Goal: Task Accomplishment & Management: Complete application form

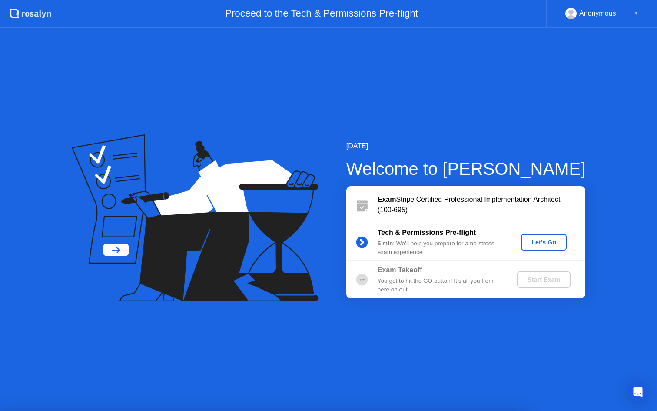
click at [545, 240] on div "Let's Go" at bounding box center [544, 242] width 39 height 7
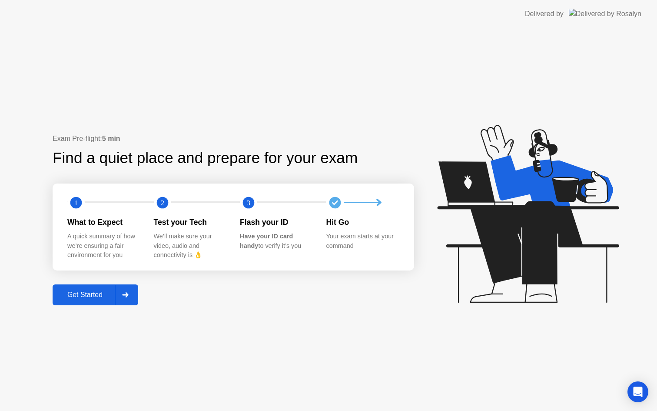
click at [89, 297] on div "Get Started" at bounding box center [85, 295] width 60 height 8
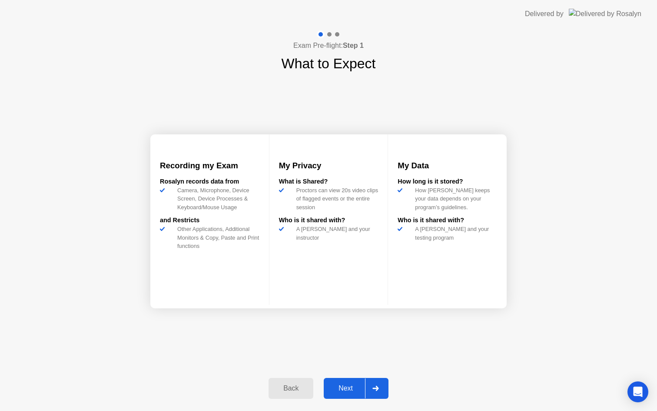
click at [359, 389] on div "Next" at bounding box center [345, 388] width 39 height 8
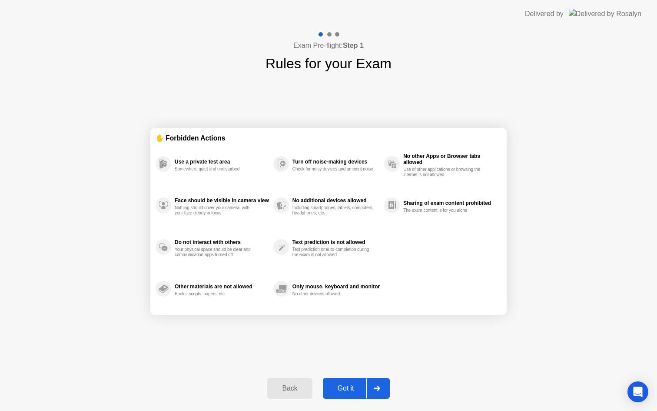
click at [363, 389] on div "Got it" at bounding box center [346, 388] width 41 height 8
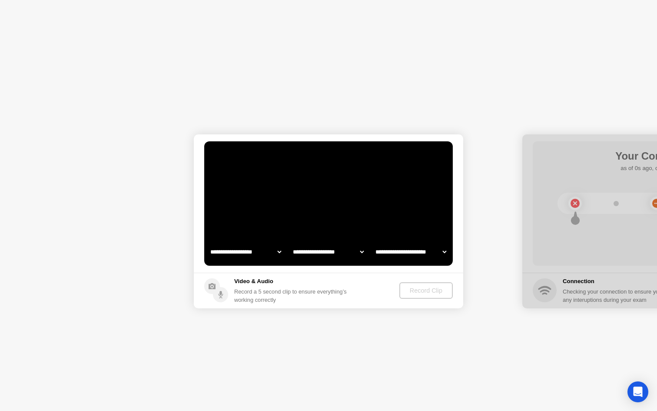
select select "**********"
select select "*******"
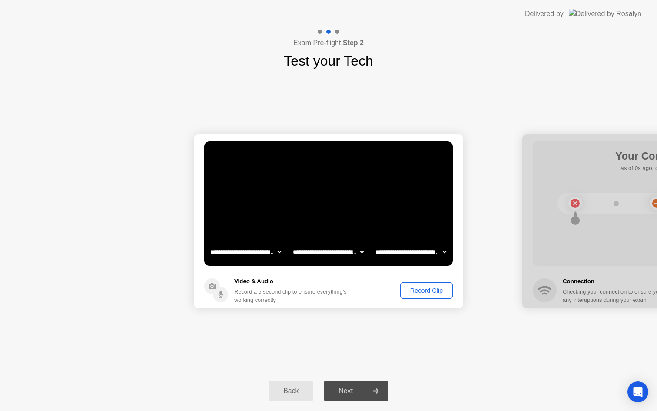
click at [379, 390] on icon at bounding box center [376, 390] width 7 height 5
click at [373, 392] on div at bounding box center [375, 391] width 21 height 20
click at [351, 395] on div "Next" at bounding box center [345, 391] width 39 height 8
click at [350, 388] on div "Next" at bounding box center [345, 391] width 39 height 8
click at [406, 254] on select "**********" at bounding box center [411, 251] width 74 height 17
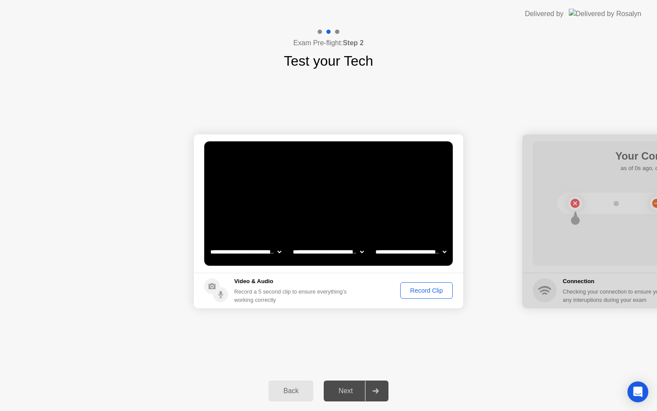
click at [428, 291] on div "Record Clip" at bounding box center [426, 290] width 47 height 7
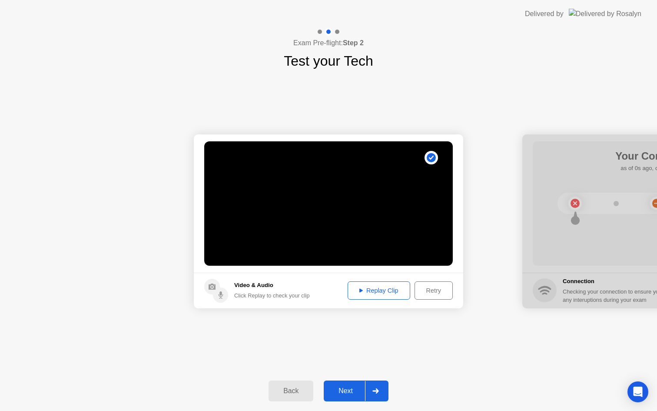
click at [396, 290] on div "Replay Clip" at bounding box center [379, 290] width 57 height 7
click at [357, 394] on div "Next" at bounding box center [345, 391] width 39 height 8
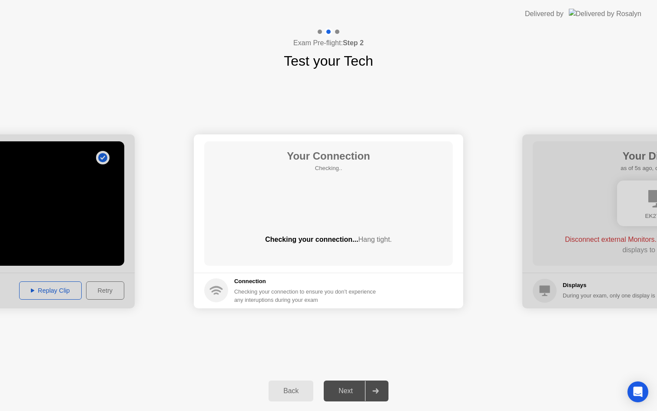
click at [360, 391] on div "Next" at bounding box center [345, 391] width 39 height 8
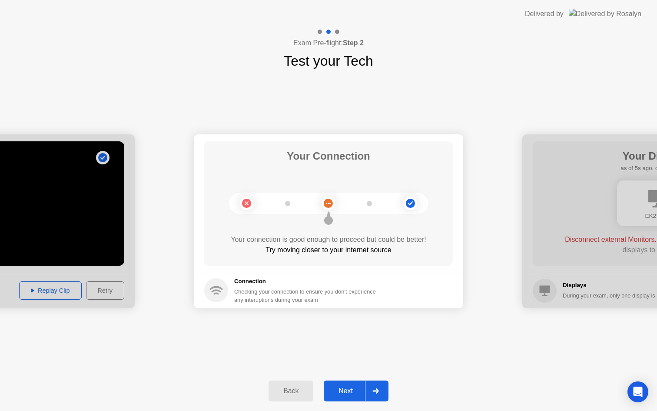
click at [347, 388] on div "Next" at bounding box center [345, 391] width 39 height 8
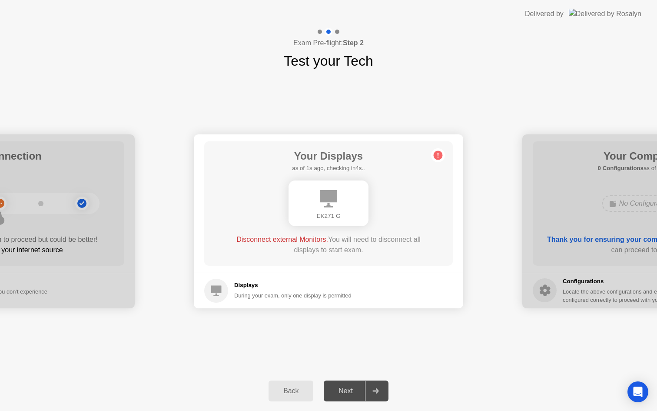
click at [348, 388] on div "Next" at bounding box center [345, 391] width 39 height 8
click at [348, 391] on div "Next" at bounding box center [345, 391] width 39 height 8
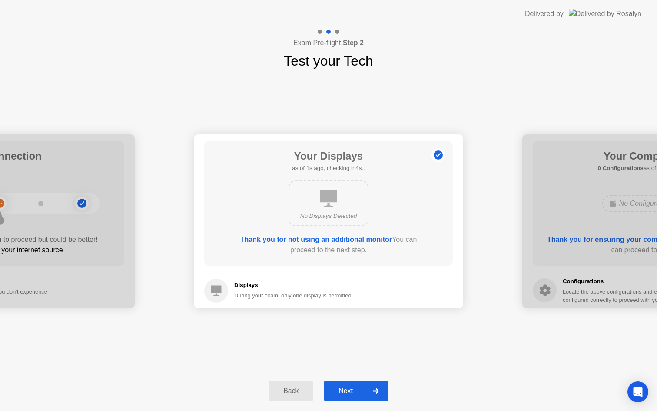
click at [352, 393] on div "Next" at bounding box center [345, 391] width 39 height 8
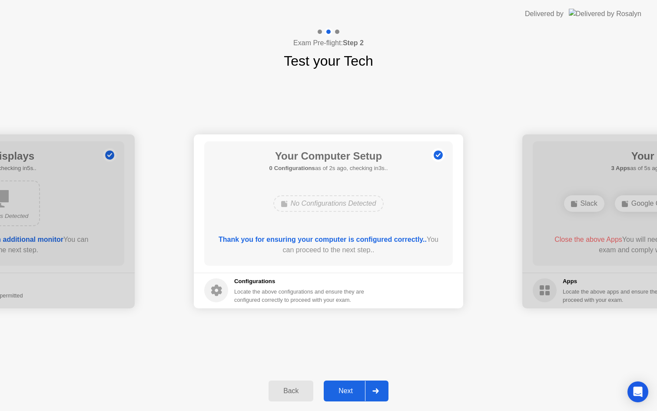
click at [352, 393] on div "Next" at bounding box center [345, 391] width 39 height 8
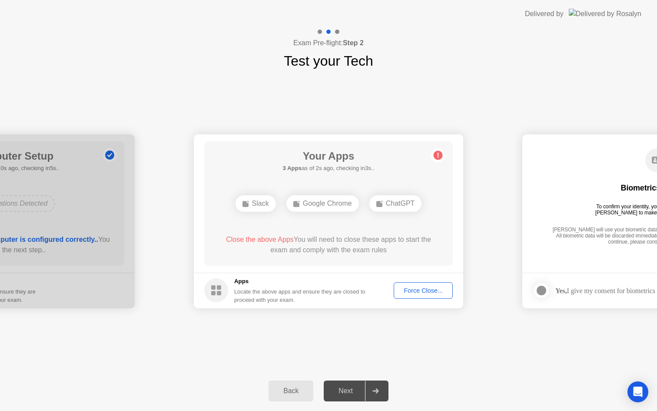
click at [428, 287] on div "Force Close..." at bounding box center [423, 290] width 53 height 7
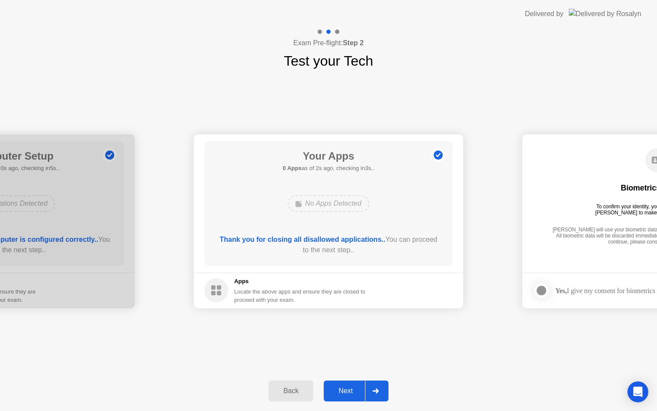
click at [350, 394] on div "Next" at bounding box center [345, 391] width 39 height 8
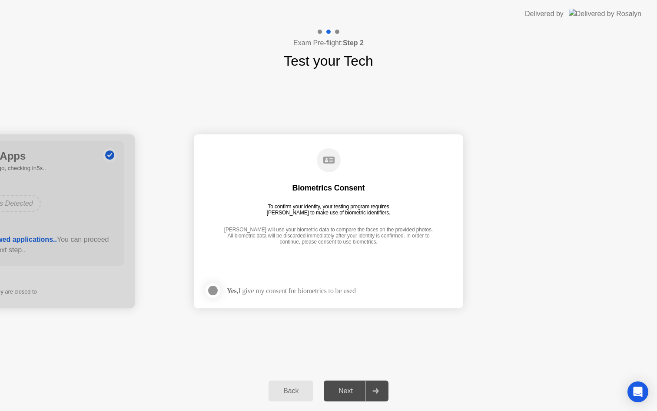
click at [357, 387] on div "Next" at bounding box center [345, 391] width 39 height 8
click at [380, 393] on div at bounding box center [375, 391] width 21 height 20
click at [313, 291] on div "Yes, I give my consent for biometrics to be used" at bounding box center [291, 290] width 129 height 8
click at [213, 290] on div at bounding box center [213, 290] width 10 height 10
click at [358, 395] on div "Next" at bounding box center [345, 391] width 39 height 8
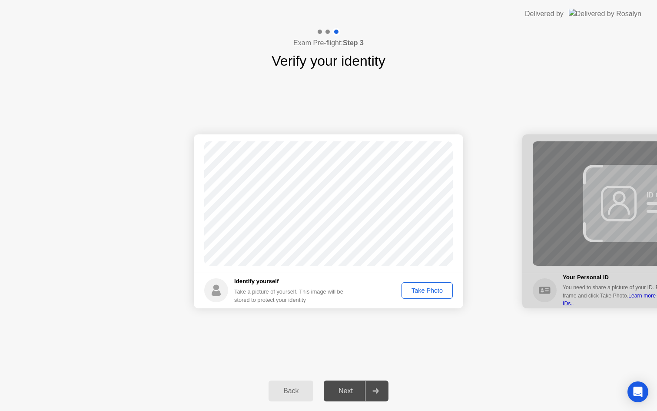
click at [439, 289] on div "Take Photo" at bounding box center [427, 290] width 45 height 7
click at [430, 285] on button "Retake" at bounding box center [433, 290] width 40 height 17
click at [436, 289] on div "Take Photo" at bounding box center [427, 290] width 45 height 7
click at [382, 395] on div at bounding box center [375, 391] width 21 height 20
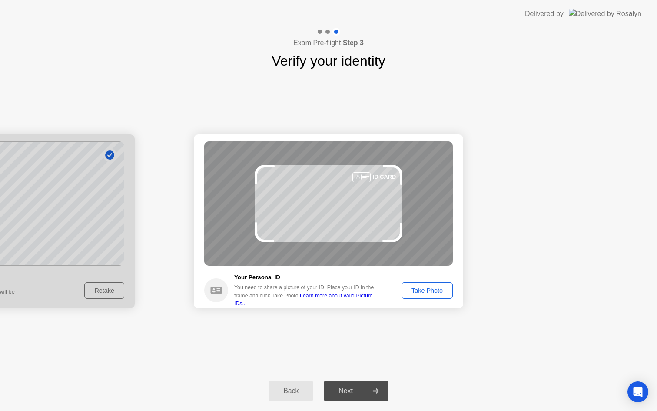
click at [426, 293] on div "Take Photo" at bounding box center [427, 290] width 45 height 7
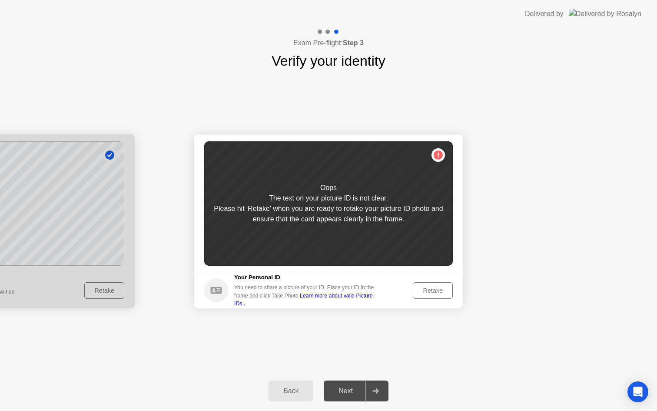
click at [426, 293] on div "Retake" at bounding box center [433, 290] width 34 height 7
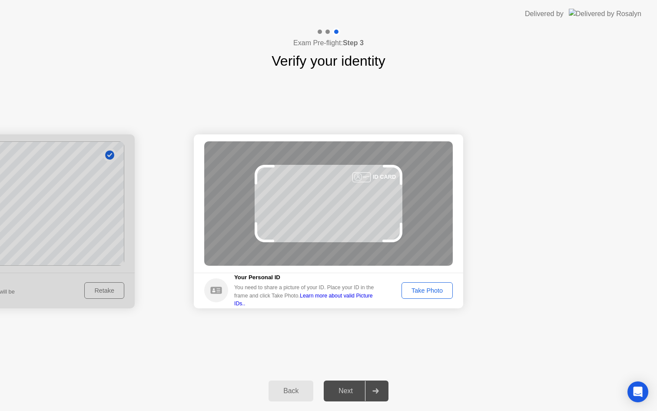
click at [440, 296] on button "Take Photo" at bounding box center [427, 290] width 51 height 17
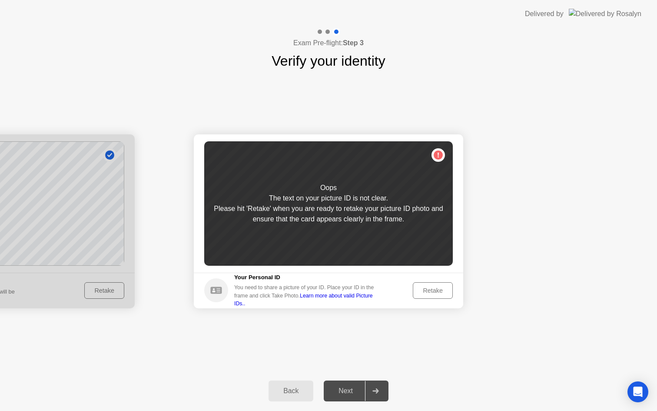
click at [438, 294] on div "Retake" at bounding box center [433, 290] width 34 height 7
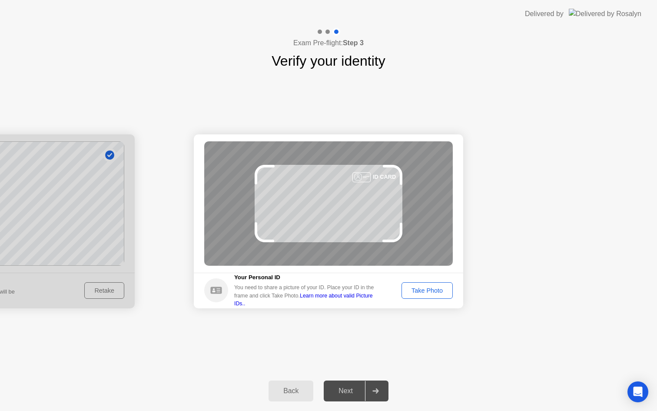
click at [438, 294] on div "Take Photo" at bounding box center [427, 290] width 45 height 7
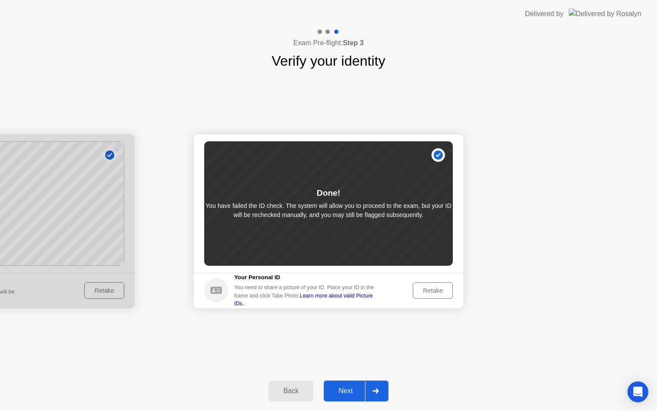
click at [357, 390] on div "Next" at bounding box center [345, 391] width 39 height 8
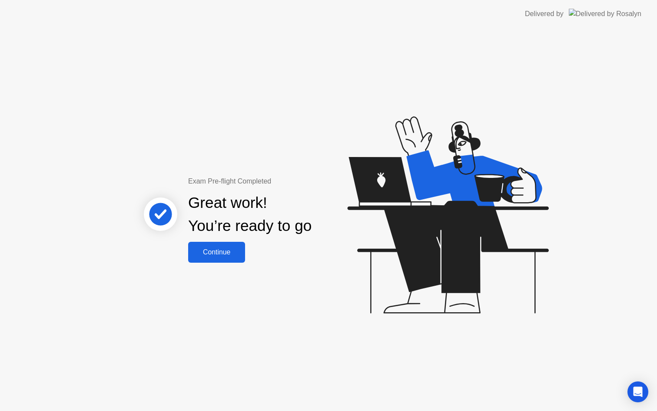
click at [211, 250] on div "Continue" at bounding box center [217, 252] width 52 height 8
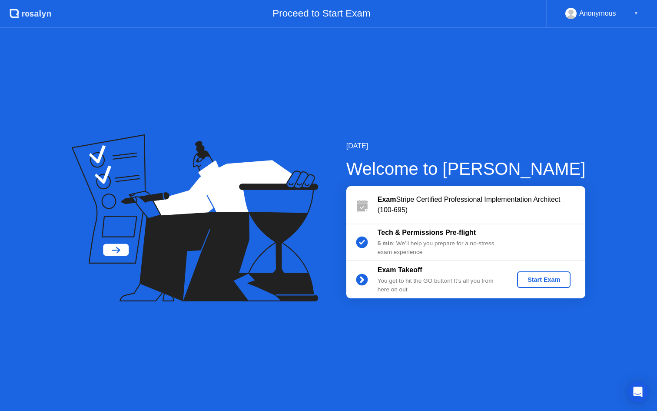
click at [556, 278] on div "Start Exam" at bounding box center [544, 279] width 47 height 7
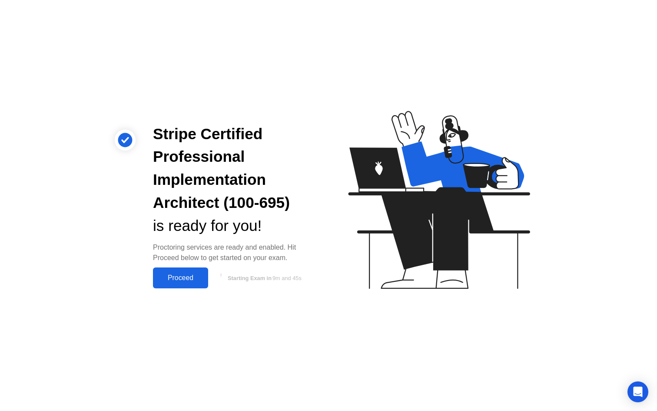
click at [191, 276] on div "Proceed" at bounding box center [181, 278] width 50 height 8
